Goal: Book appointment/travel/reservation

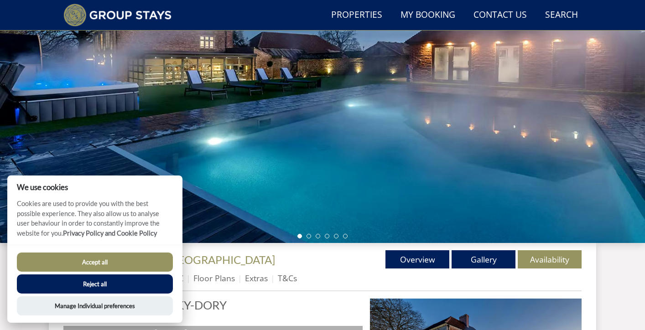
scroll to position [112, 0]
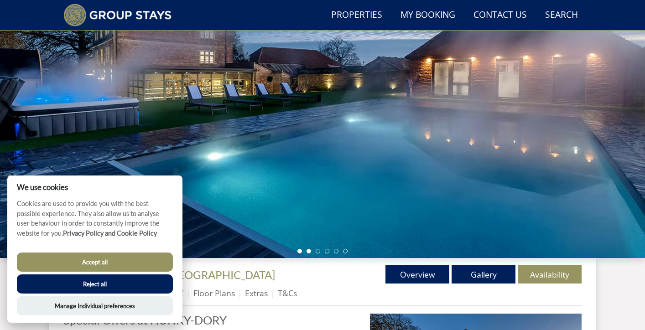
click at [310, 252] on li at bounding box center [308, 251] width 5 height 5
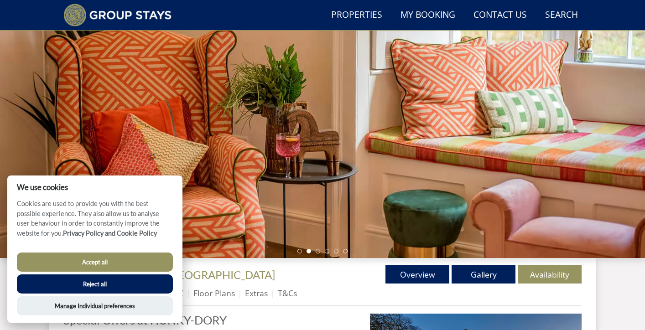
click at [322, 253] on ul at bounding box center [322, 251] width 50 height 5
click at [324, 251] on ul at bounding box center [322, 251] width 50 height 5
click at [328, 251] on li at bounding box center [327, 251] width 5 height 5
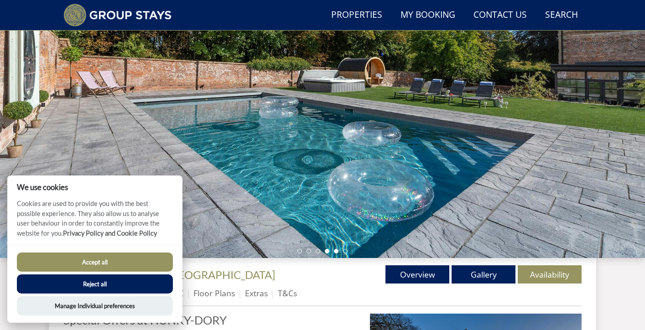
click at [335, 251] on li at bounding box center [336, 251] width 5 height 5
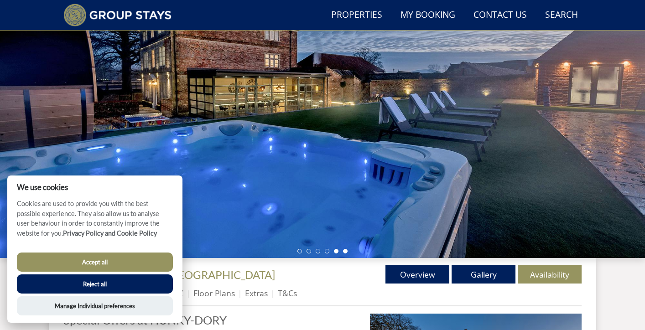
click at [343, 252] on li at bounding box center [345, 251] width 5 height 5
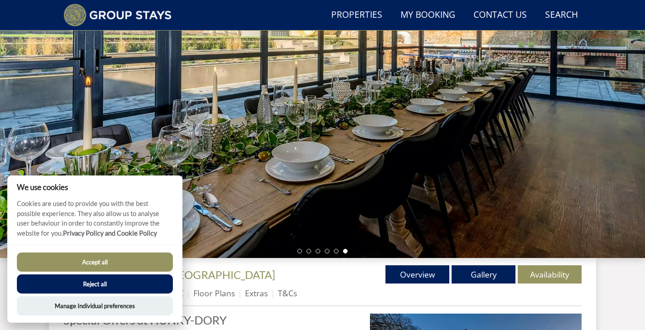
click at [311, 253] on ul at bounding box center [322, 251] width 50 height 5
click at [307, 253] on li at bounding box center [308, 251] width 5 height 5
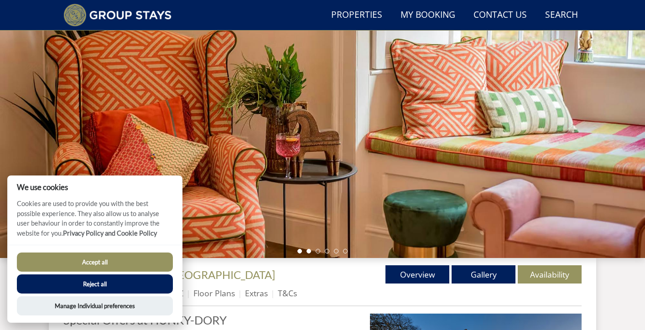
click at [300, 253] on li at bounding box center [299, 251] width 5 height 5
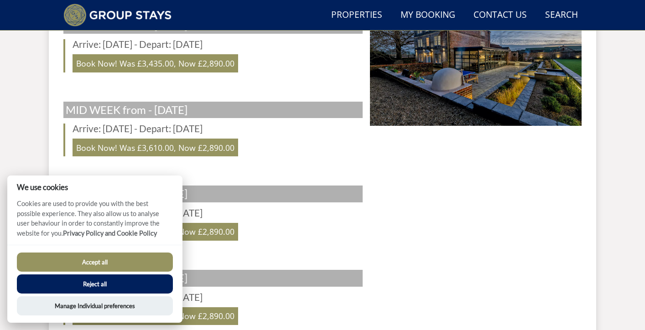
scroll to position [436, 0]
click at [111, 265] on button "Accept all" at bounding box center [95, 262] width 156 height 19
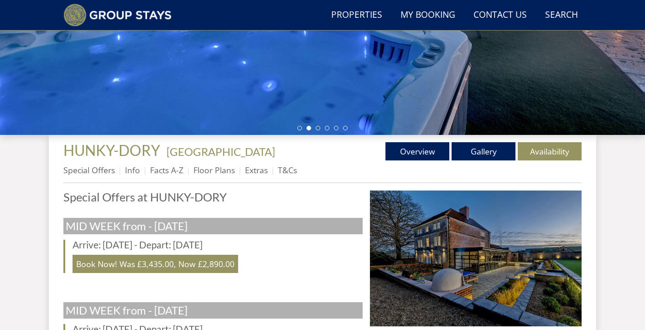
scroll to position [198, 0]
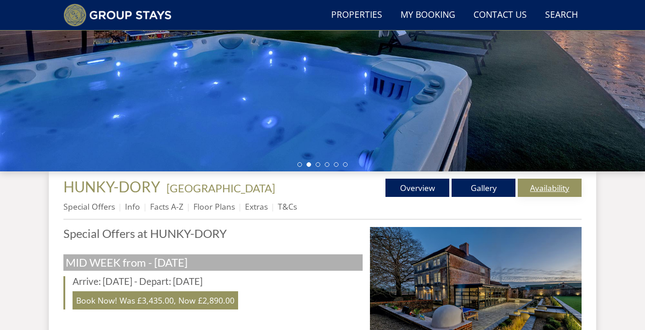
click at [529, 183] on link "Availability" at bounding box center [550, 188] width 64 height 18
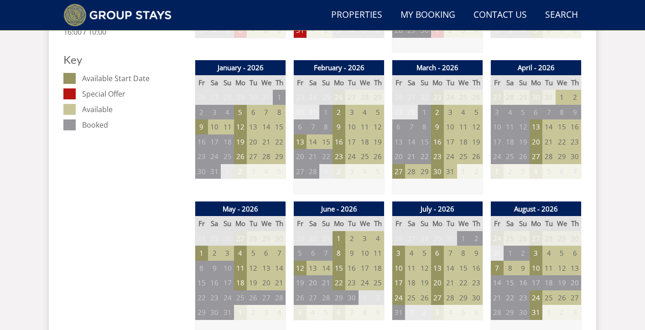
scroll to position [513, 0]
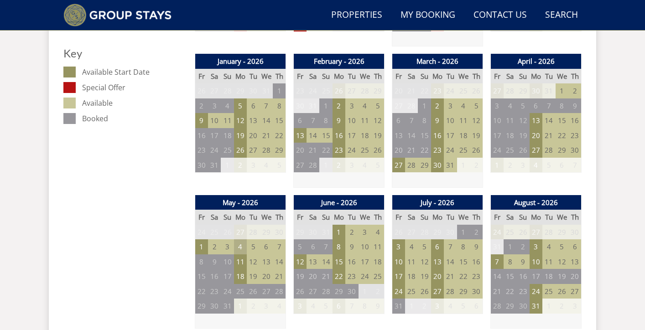
click at [244, 245] on td "4" at bounding box center [240, 246] width 13 height 15
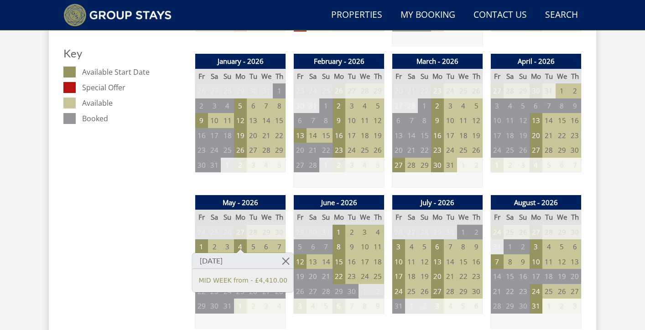
click at [277, 243] on td "7" at bounding box center [279, 246] width 13 height 15
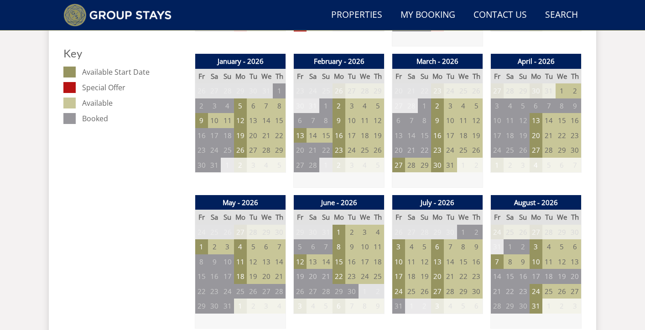
click at [280, 242] on td "7" at bounding box center [279, 246] width 13 height 15
click at [205, 244] on td "1" at bounding box center [201, 246] width 13 height 15
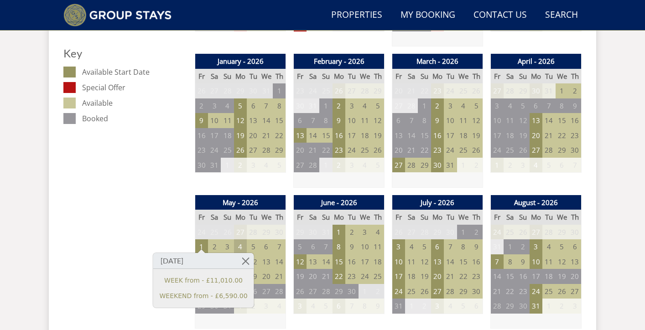
click at [241, 244] on td "4" at bounding box center [240, 246] width 13 height 15
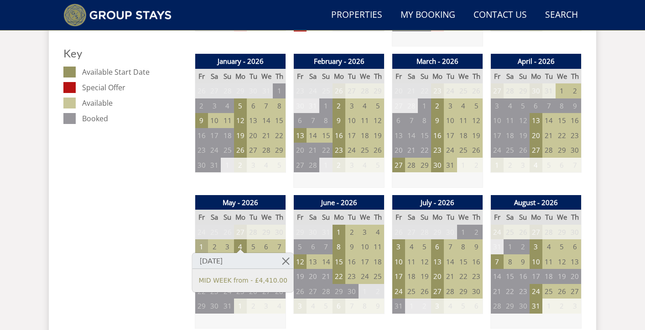
click at [202, 246] on td "1" at bounding box center [201, 246] width 13 height 15
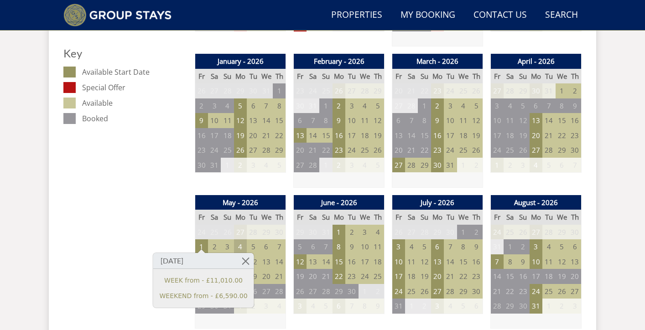
click at [242, 243] on td "4" at bounding box center [240, 246] width 13 height 15
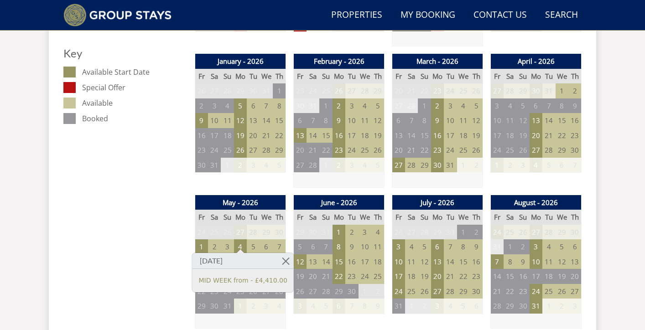
click at [255, 242] on td "5" at bounding box center [253, 246] width 13 height 15
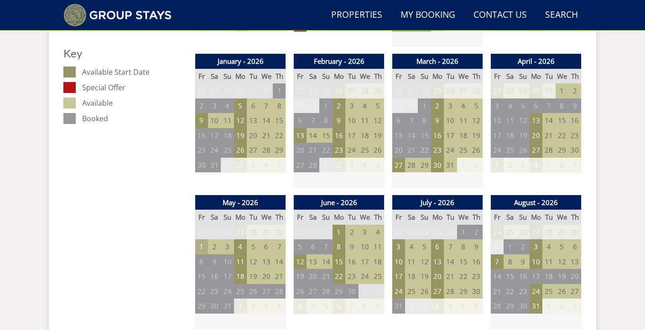
click at [203, 243] on td "1" at bounding box center [201, 246] width 13 height 15
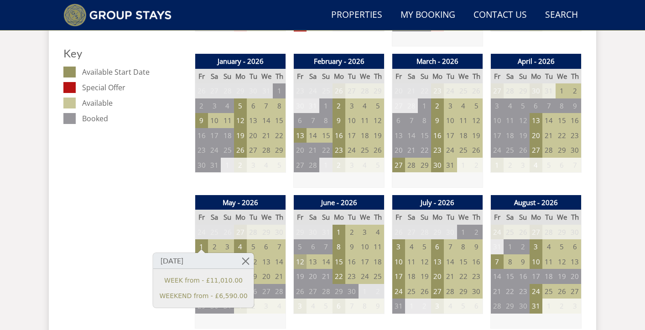
click at [300, 255] on td "12" at bounding box center [300, 261] width 13 height 15
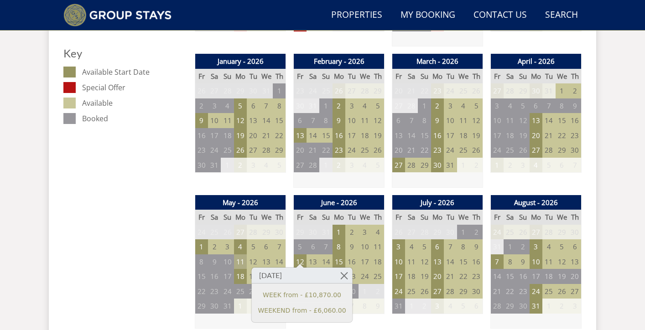
click at [244, 258] on td "11" at bounding box center [240, 261] width 13 height 15
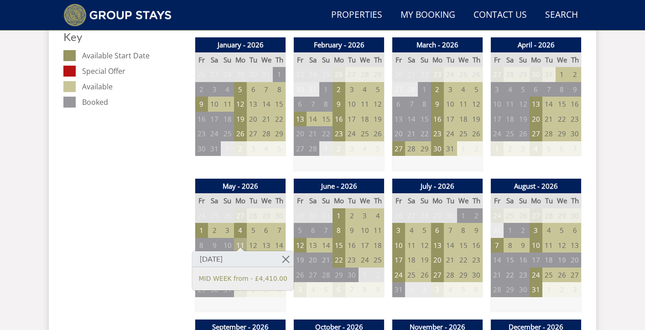
scroll to position [541, 0]
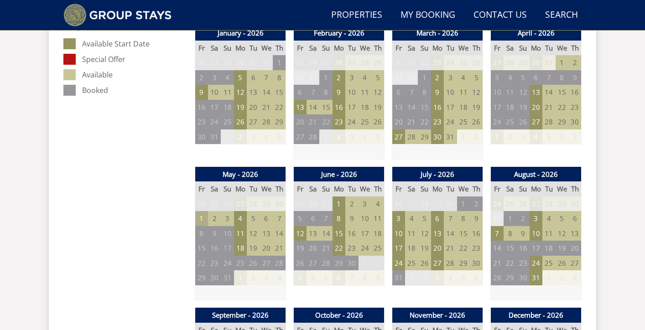
click at [198, 218] on td "1" at bounding box center [201, 218] width 13 height 15
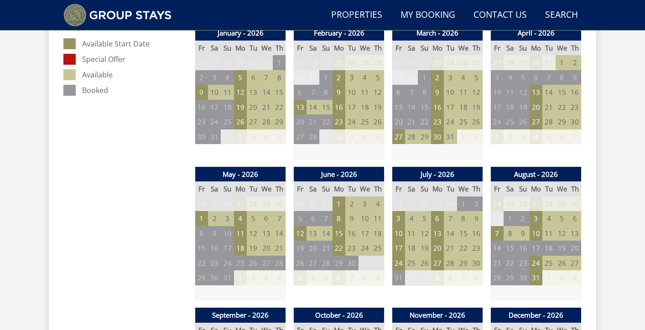
click at [138, 0] on header "Search Menu Properties My Booking Contact Us [PHONE_NUMBER] Search Check Availa…" at bounding box center [322, 15] width 645 height 31
